Goal: Use online tool/utility: Utilize a website feature to perform a specific function

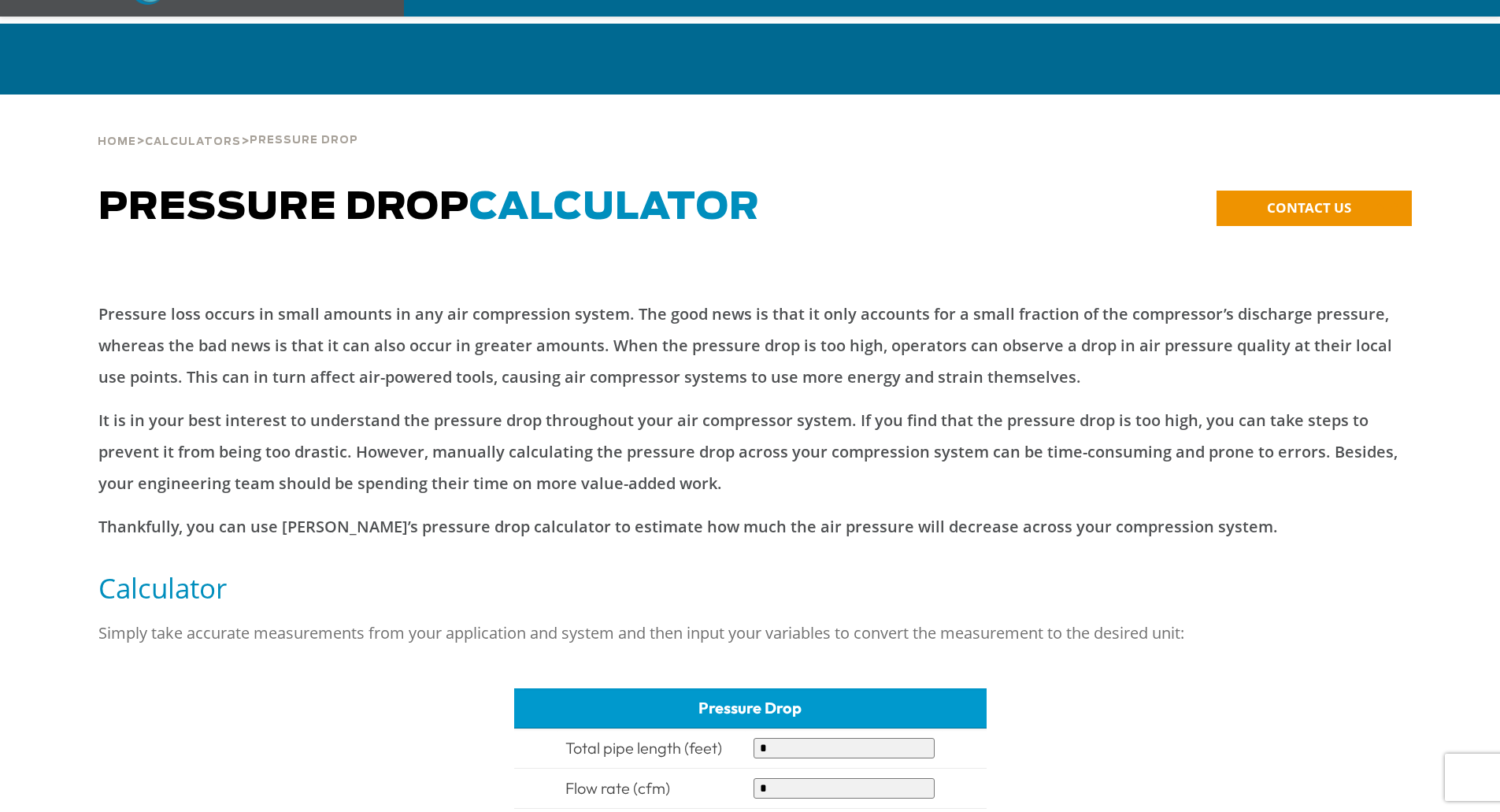
scroll to position [315, 0]
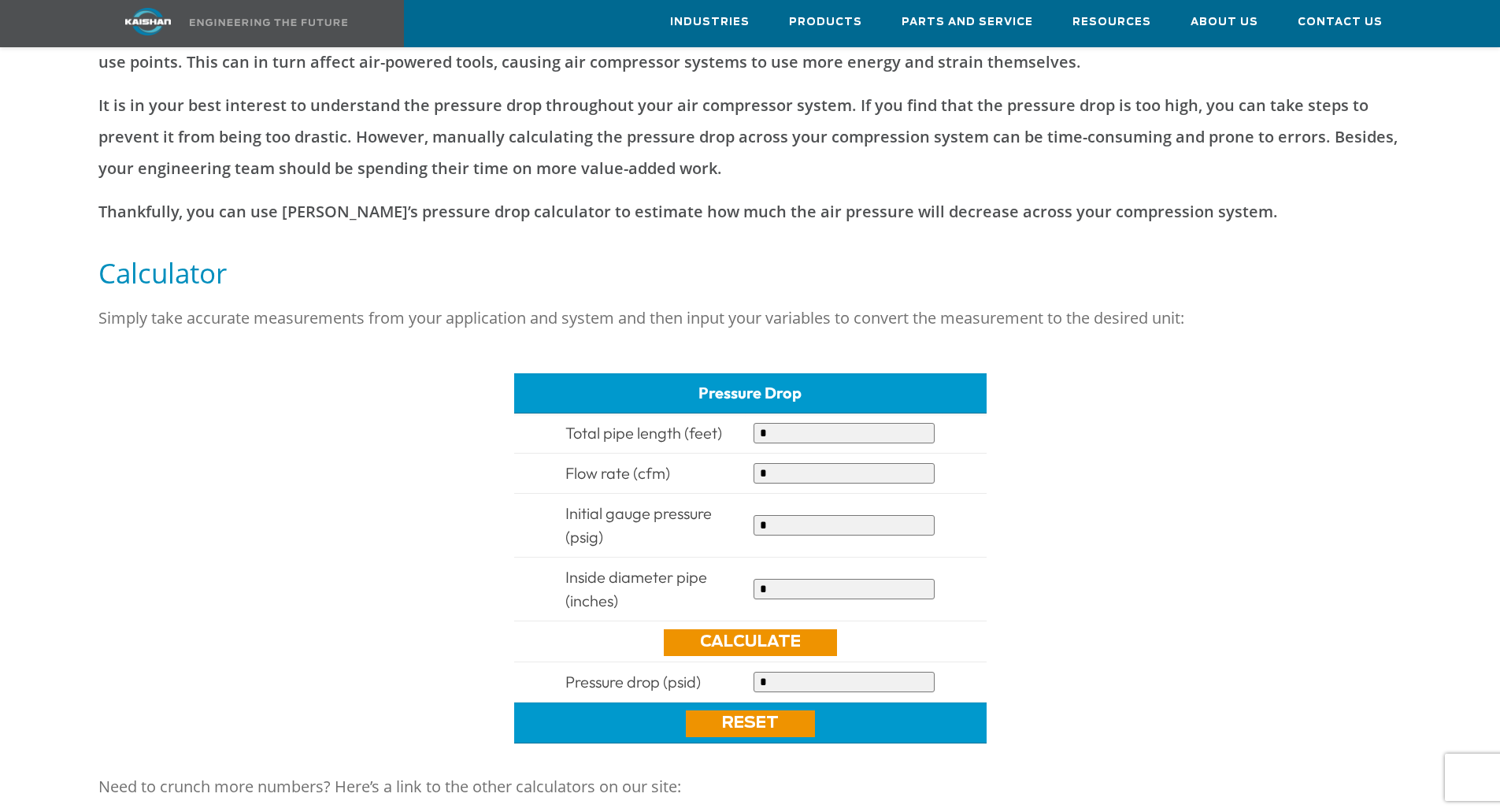
drag, startPoint x: 784, startPoint y: 410, endPoint x: 759, endPoint y: 409, distance: 25.0
click at [759, 423] on input "*" at bounding box center [844, 433] width 182 height 20
type input "*"
drag, startPoint x: 776, startPoint y: 445, endPoint x: 742, endPoint y: 452, distance: 34.7
click at [742, 453] on tr "Flow rate (cfm) *" at bounding box center [750, 473] width 472 height 40
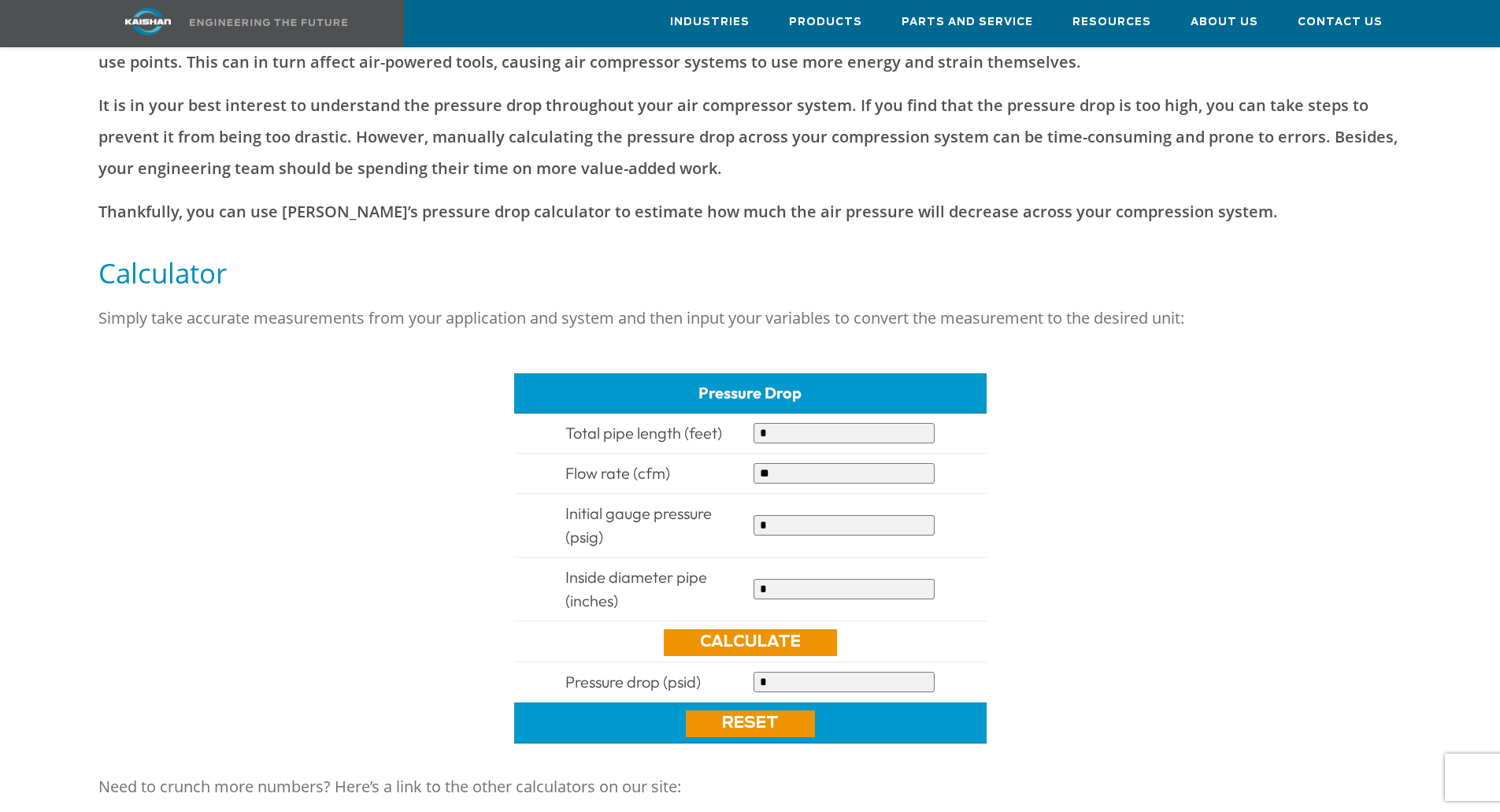
type input "**"
click at [770, 515] on input "*" at bounding box center [844, 525] width 182 height 20
click at [760, 629] on link "Calculate" at bounding box center [750, 642] width 173 height 26
type input "********"
drag, startPoint x: 793, startPoint y: 565, endPoint x: 733, endPoint y: 565, distance: 60.0
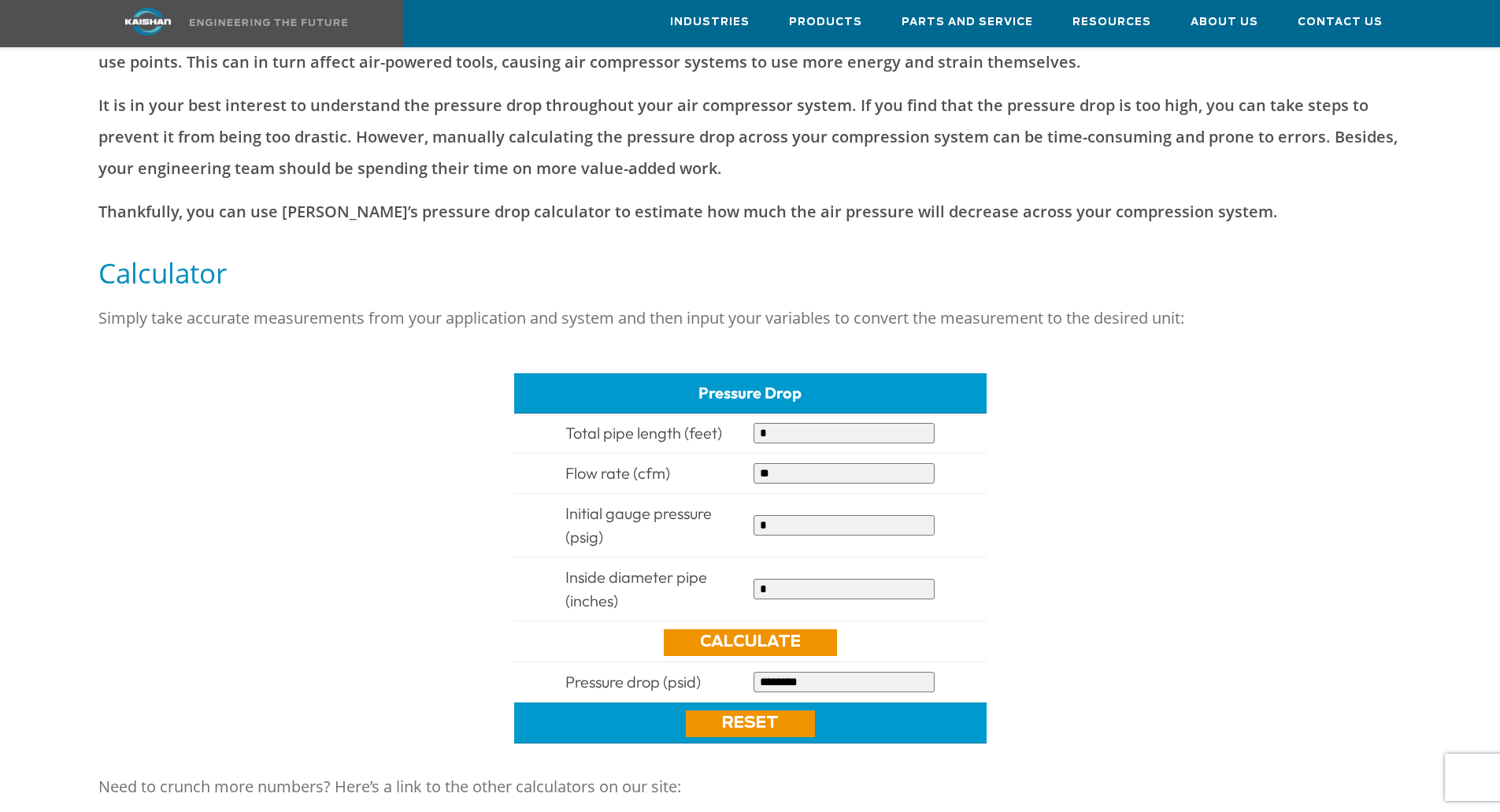
click at [733, 565] on tr "Inside diameter pipe (inches) *" at bounding box center [750, 589] width 472 height 64
type input "*"
click at [729, 629] on link "Calculate" at bounding box center [750, 642] width 173 height 26
click at [727, 629] on link "Calculate" at bounding box center [750, 642] width 173 height 26
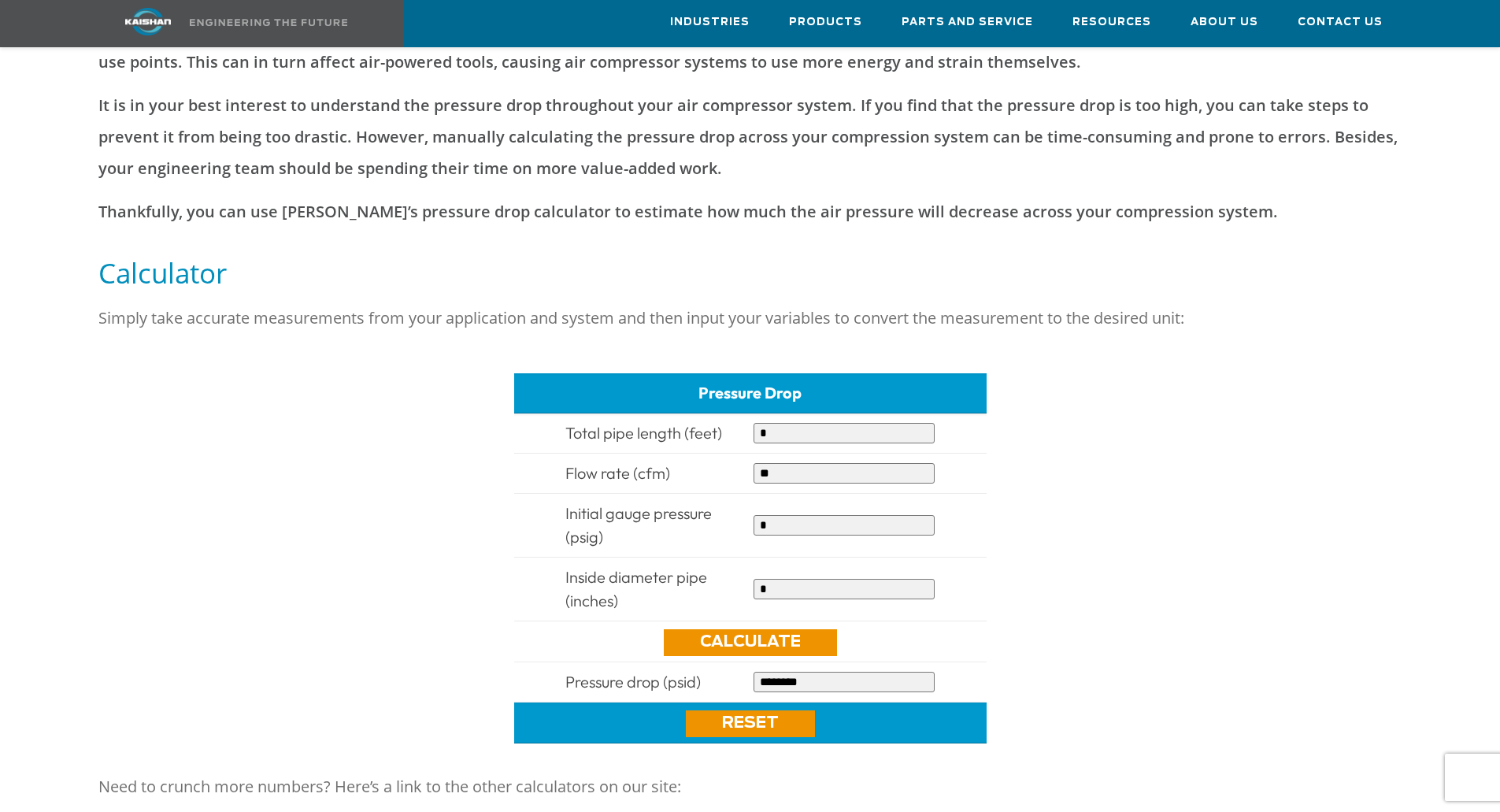
drag, startPoint x: 727, startPoint y: 608, endPoint x: 732, endPoint y: 596, distance: 13.0
click at [727, 629] on link "Calculate" at bounding box center [750, 642] width 173 height 26
drag, startPoint x: 758, startPoint y: 494, endPoint x: 732, endPoint y: 496, distance: 26.1
click at [732, 496] on tr "Initial gauge pressure (psig) *" at bounding box center [750, 525] width 472 height 64
type input "*"
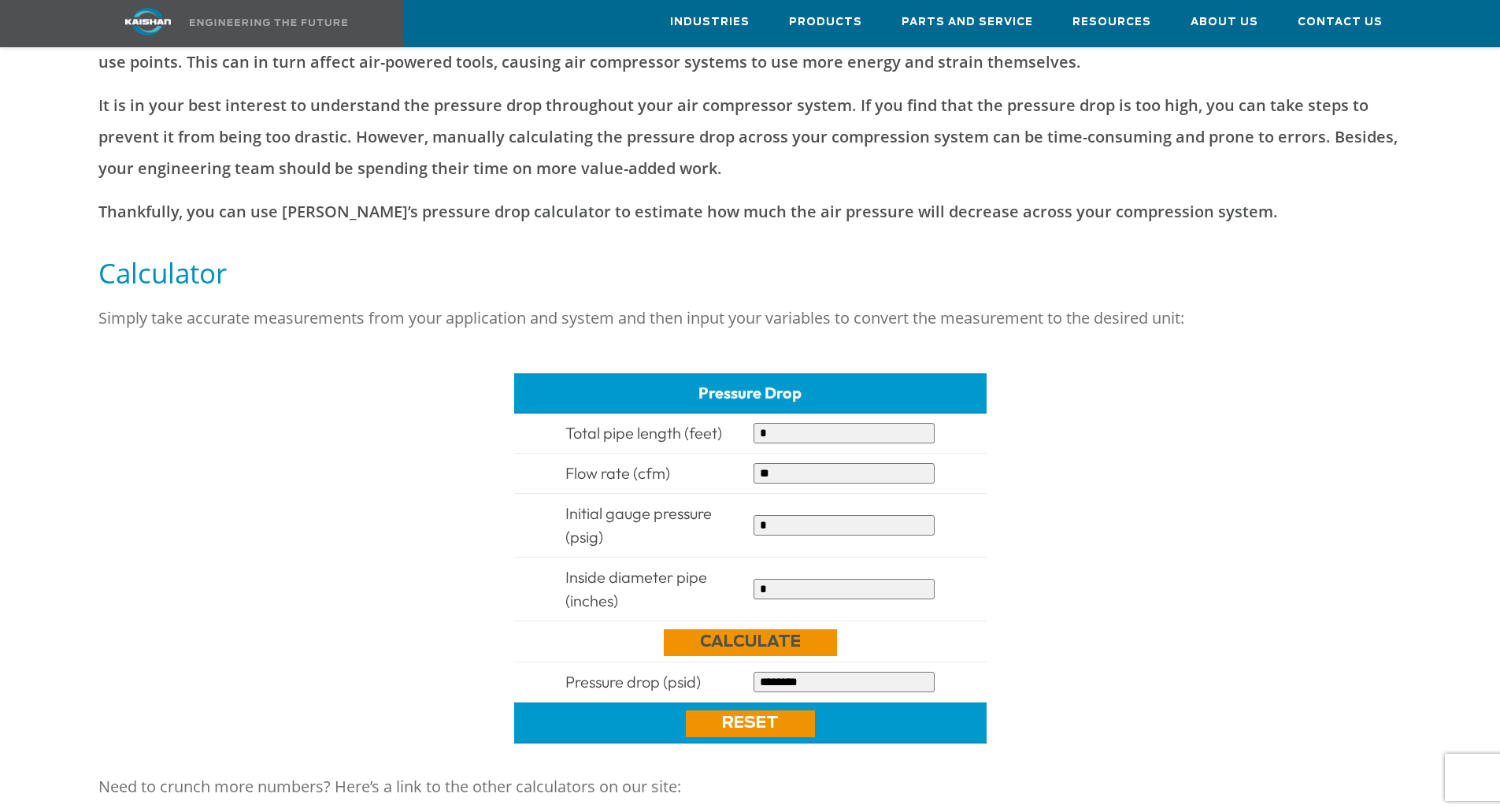
click at [767, 629] on link "Calculate" at bounding box center [750, 642] width 173 height 26
type input "**********"
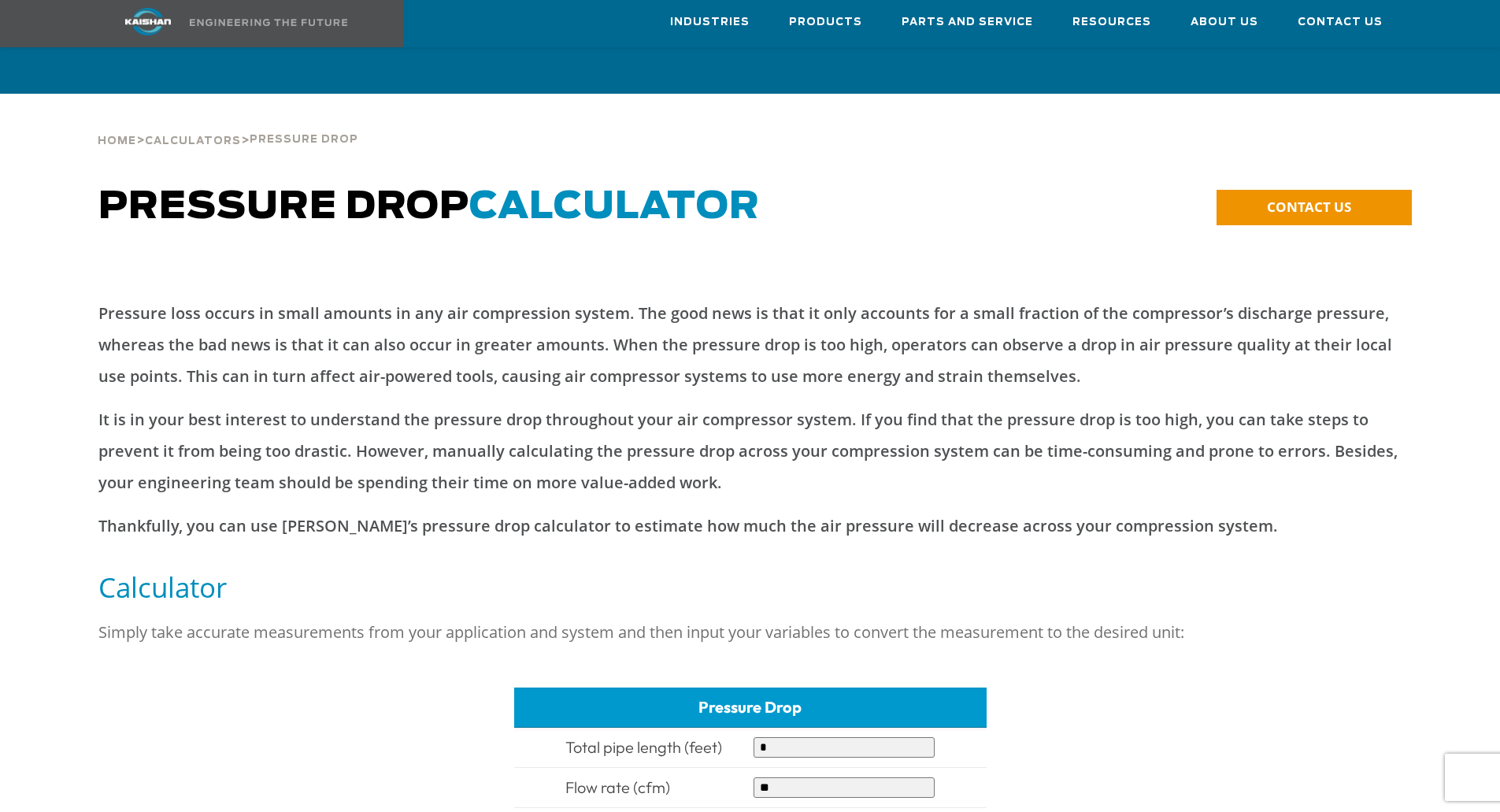
scroll to position [0, 0]
